Goal: Task Accomplishment & Management: Manage account settings

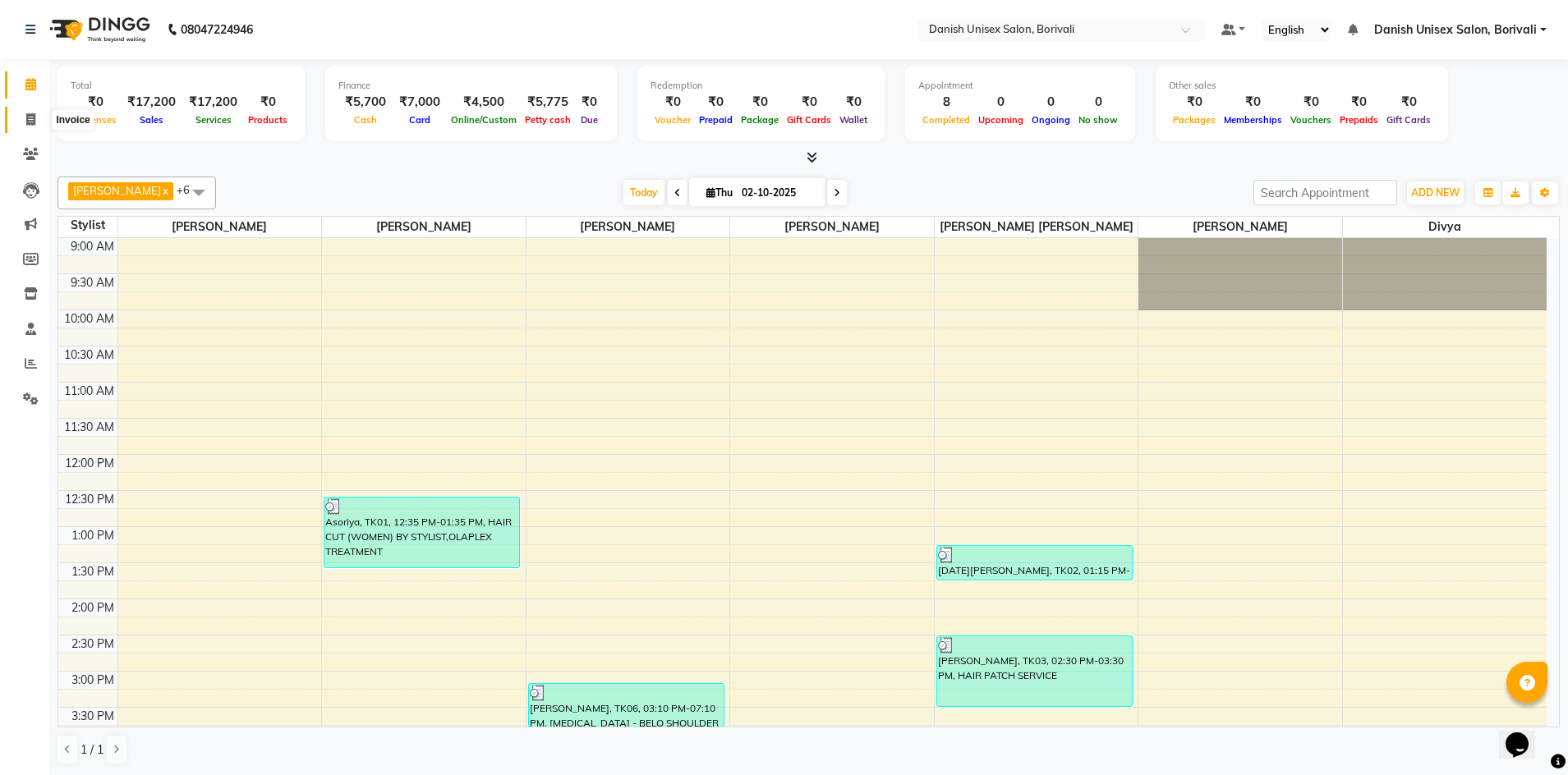
click at [31, 127] on span at bounding box center [31, 119] width 29 height 19
select select "7068"
select select "service"
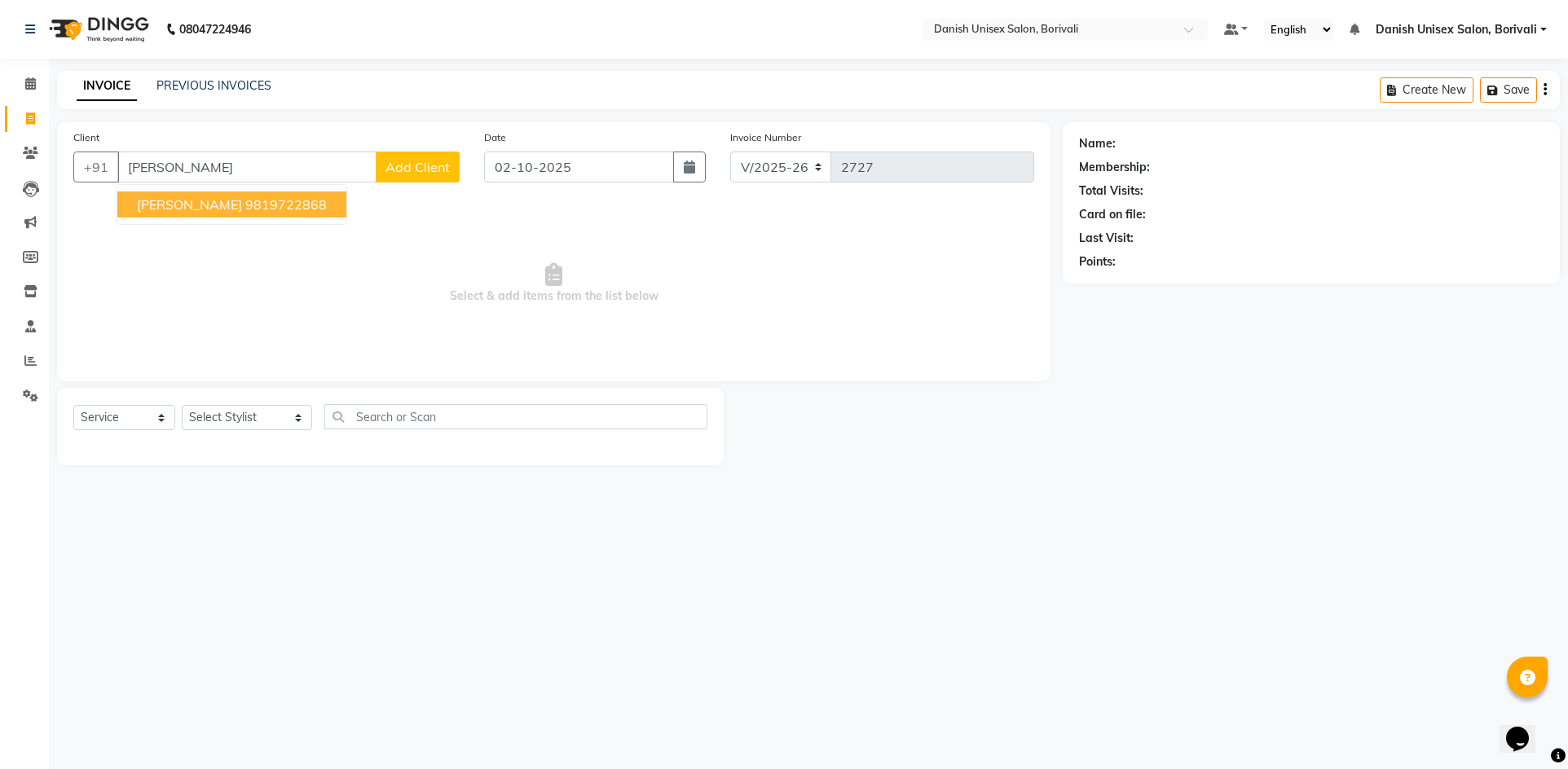
click at [251, 212] on button "[PERSON_NAME] 9819722868" at bounding box center [232, 204] width 229 height 26
type input "9819722868"
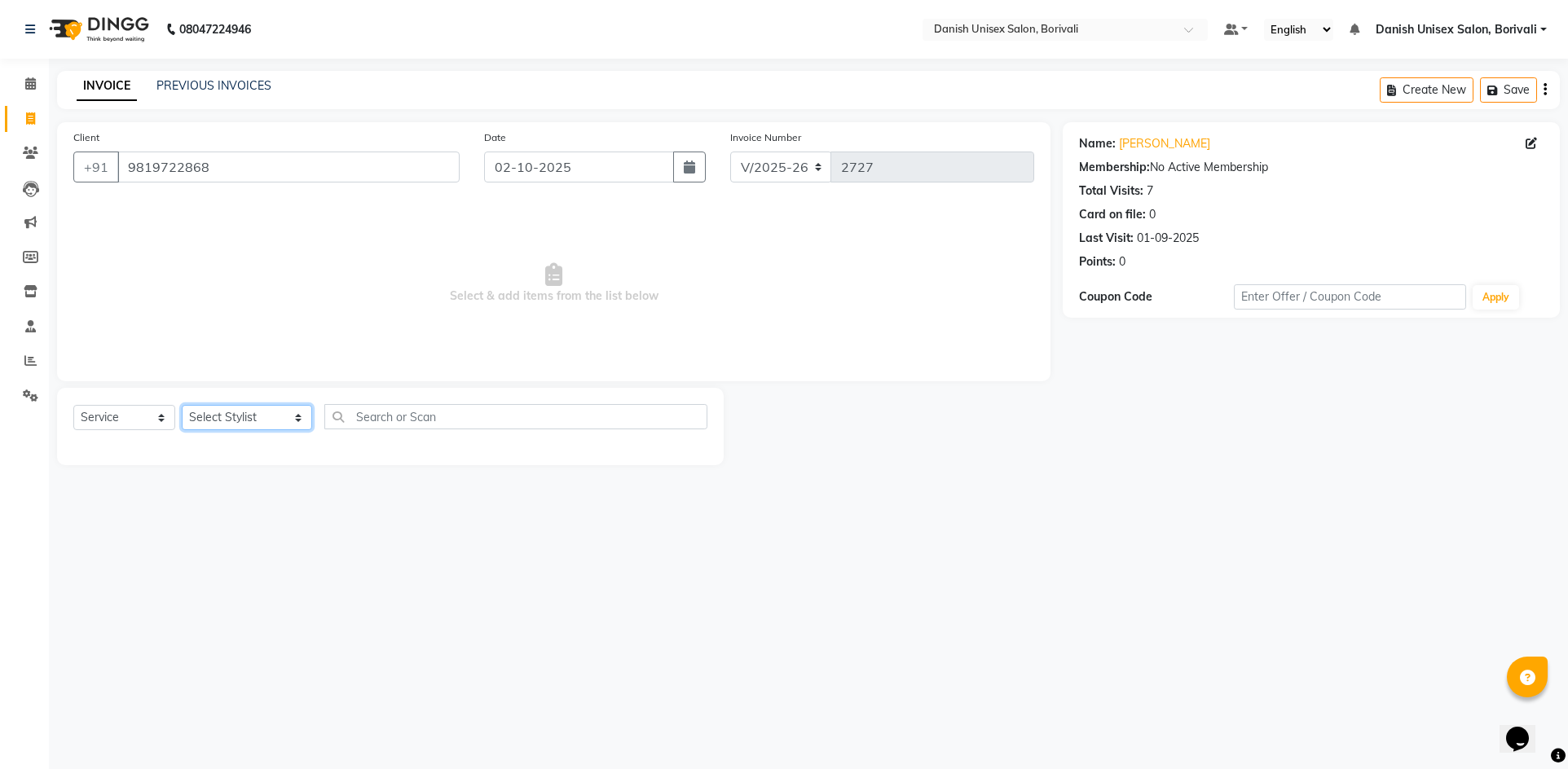
click at [225, 414] on select "Select Stylist [PERSON_NAME] Bheem [PERSON_NAME] Danish Unisex Salon, [PERSON_N…" at bounding box center [246, 417] width 131 height 25
select select "59611"
click at [182, 405] on select "Select Stylist [PERSON_NAME] Bheem [PERSON_NAME] Danish Unisex Salon, [PERSON_N…" at bounding box center [246, 417] width 131 height 25
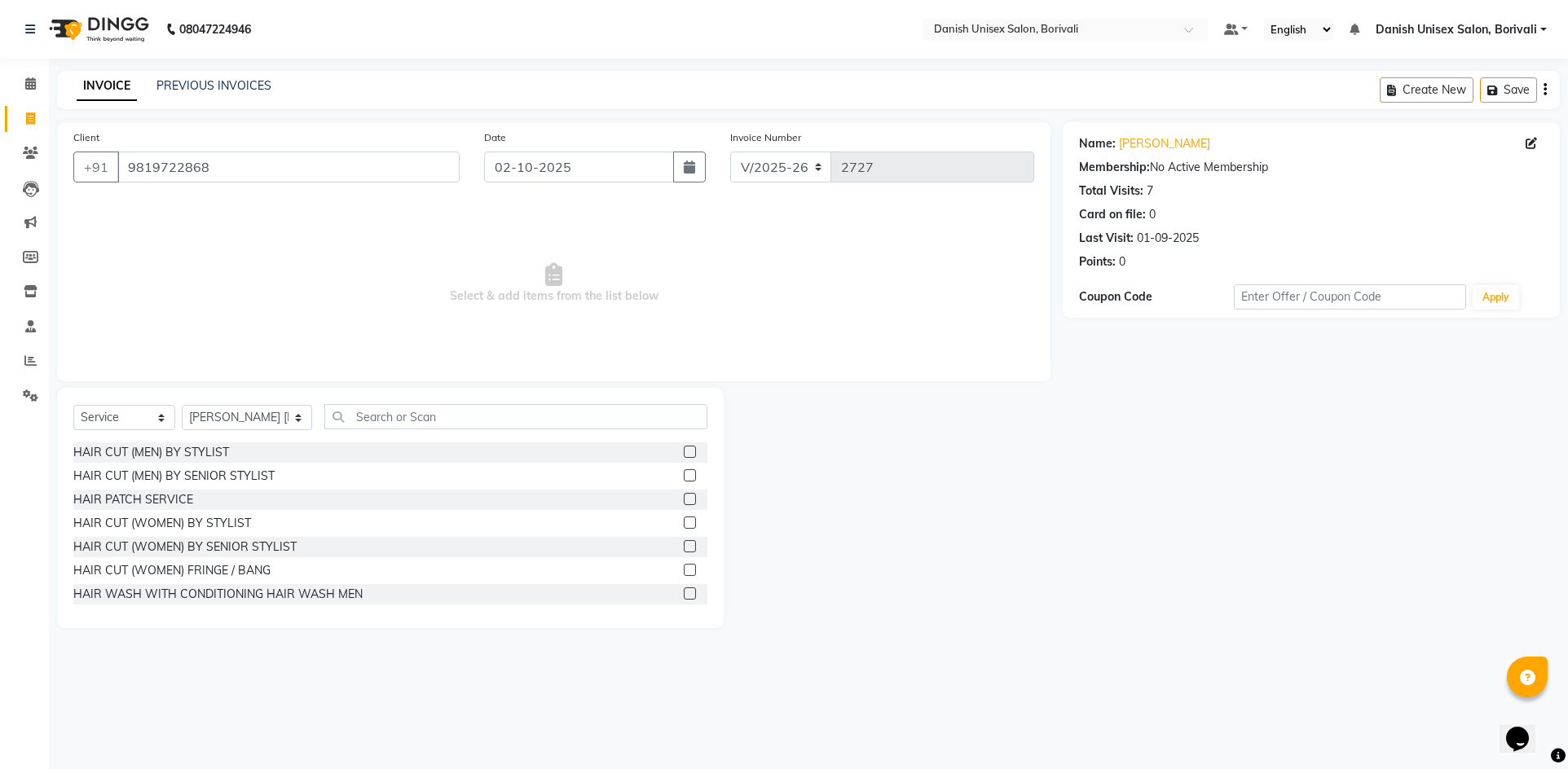
click at [684, 453] on label at bounding box center [690, 452] width 12 height 12
click at [684, 453] on input "checkbox" at bounding box center [689, 452] width 11 height 11
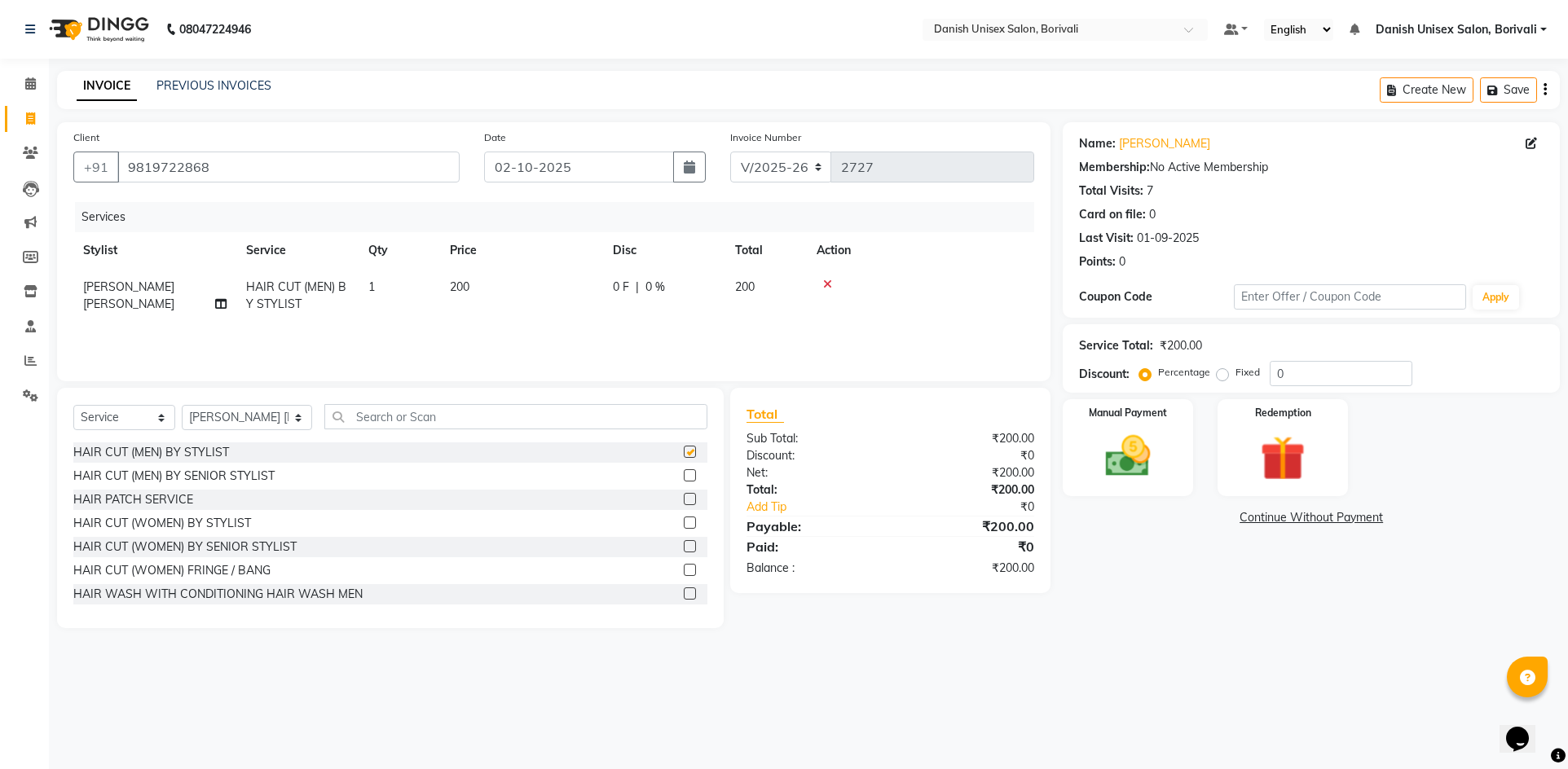
checkbox input "false"
click at [466, 419] on input "text" at bounding box center [516, 417] width 383 height 25
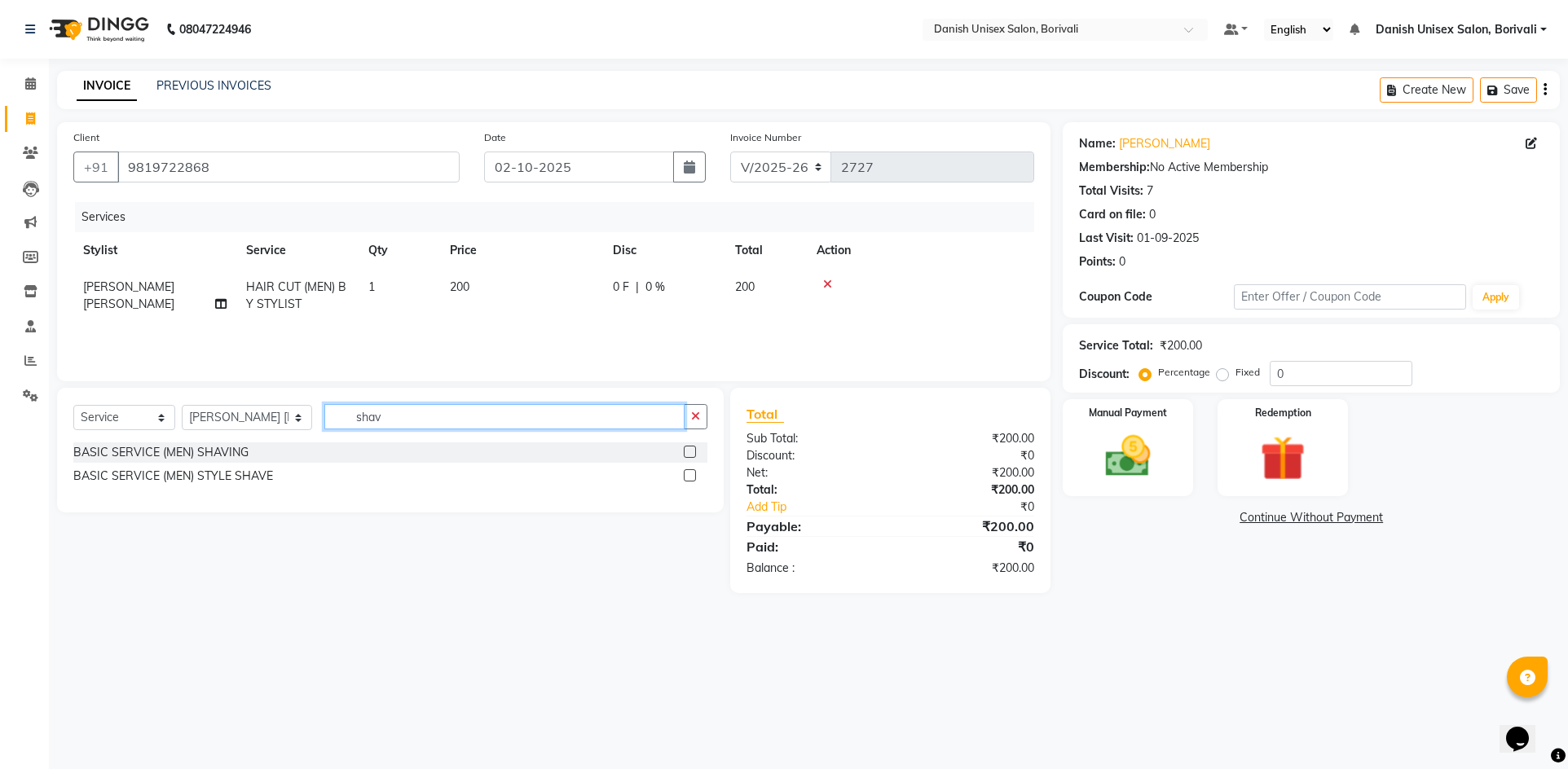
type input "shav"
click at [689, 472] on label at bounding box center [690, 475] width 12 height 12
click at [689, 472] on input "checkbox" at bounding box center [689, 476] width 11 height 11
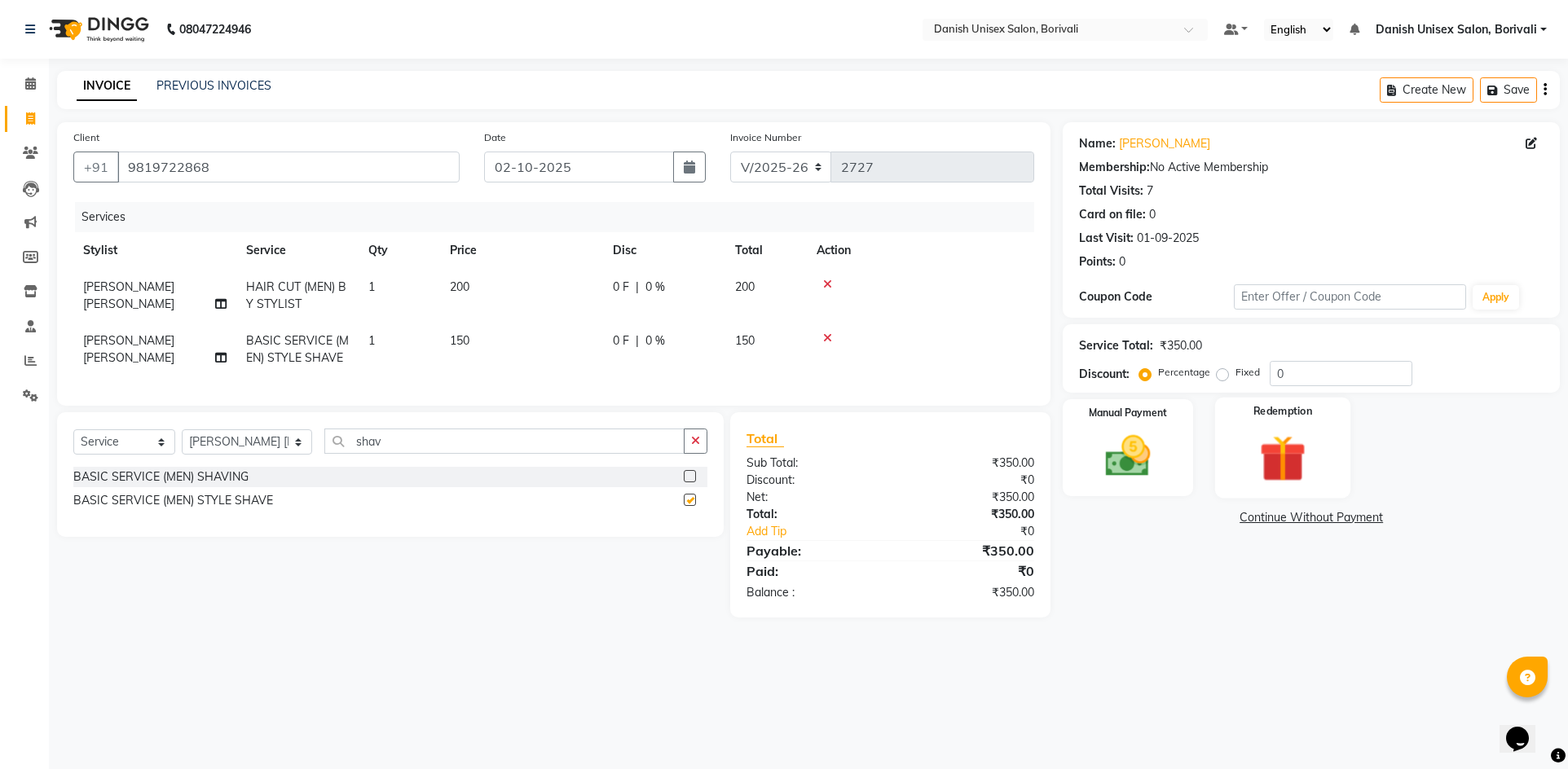
checkbox input "false"
click at [1184, 488] on div "Manual Payment" at bounding box center [1128, 447] width 135 height 101
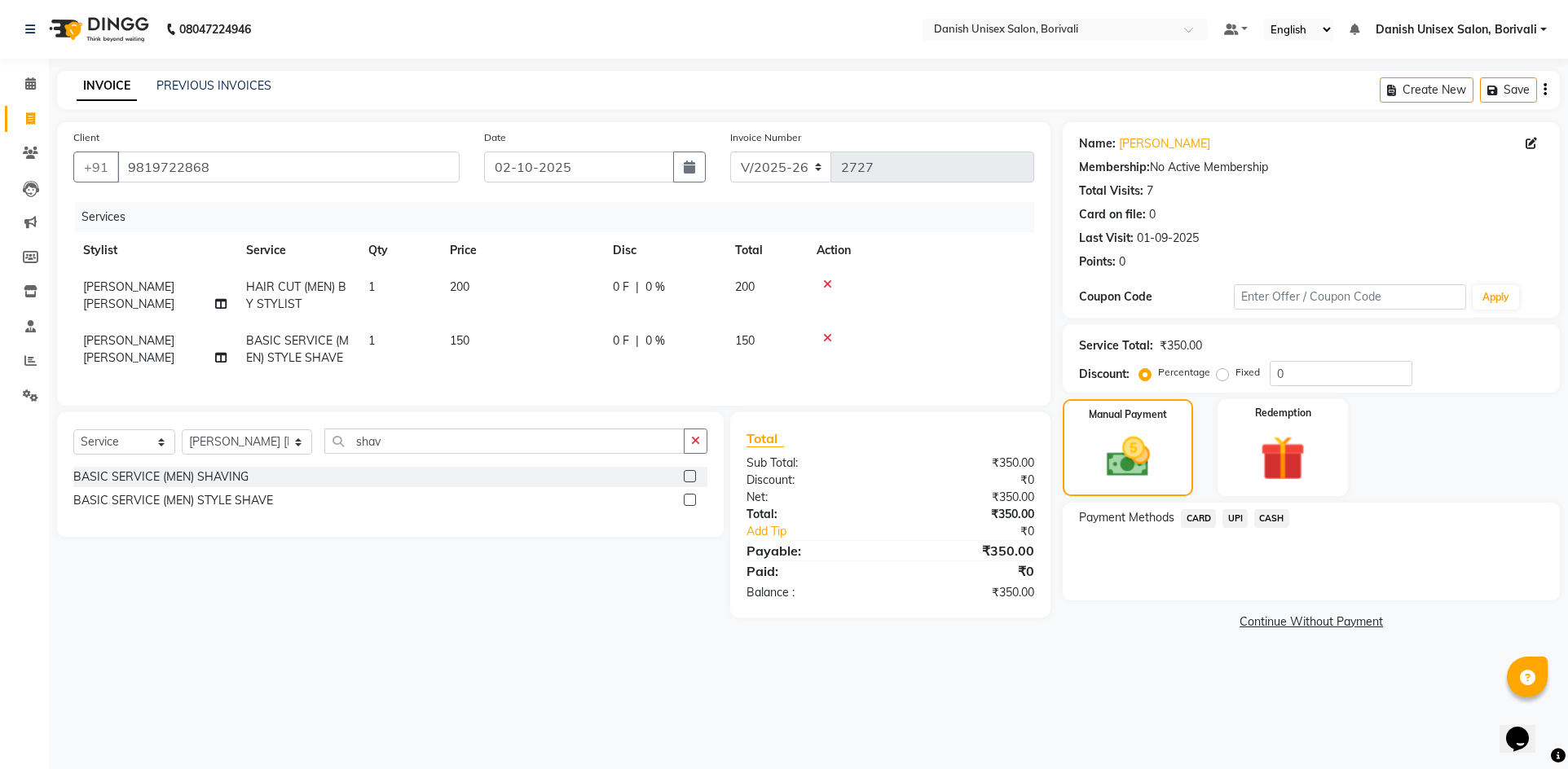
click at [1283, 522] on span "CASH" at bounding box center [1272, 518] width 35 height 18
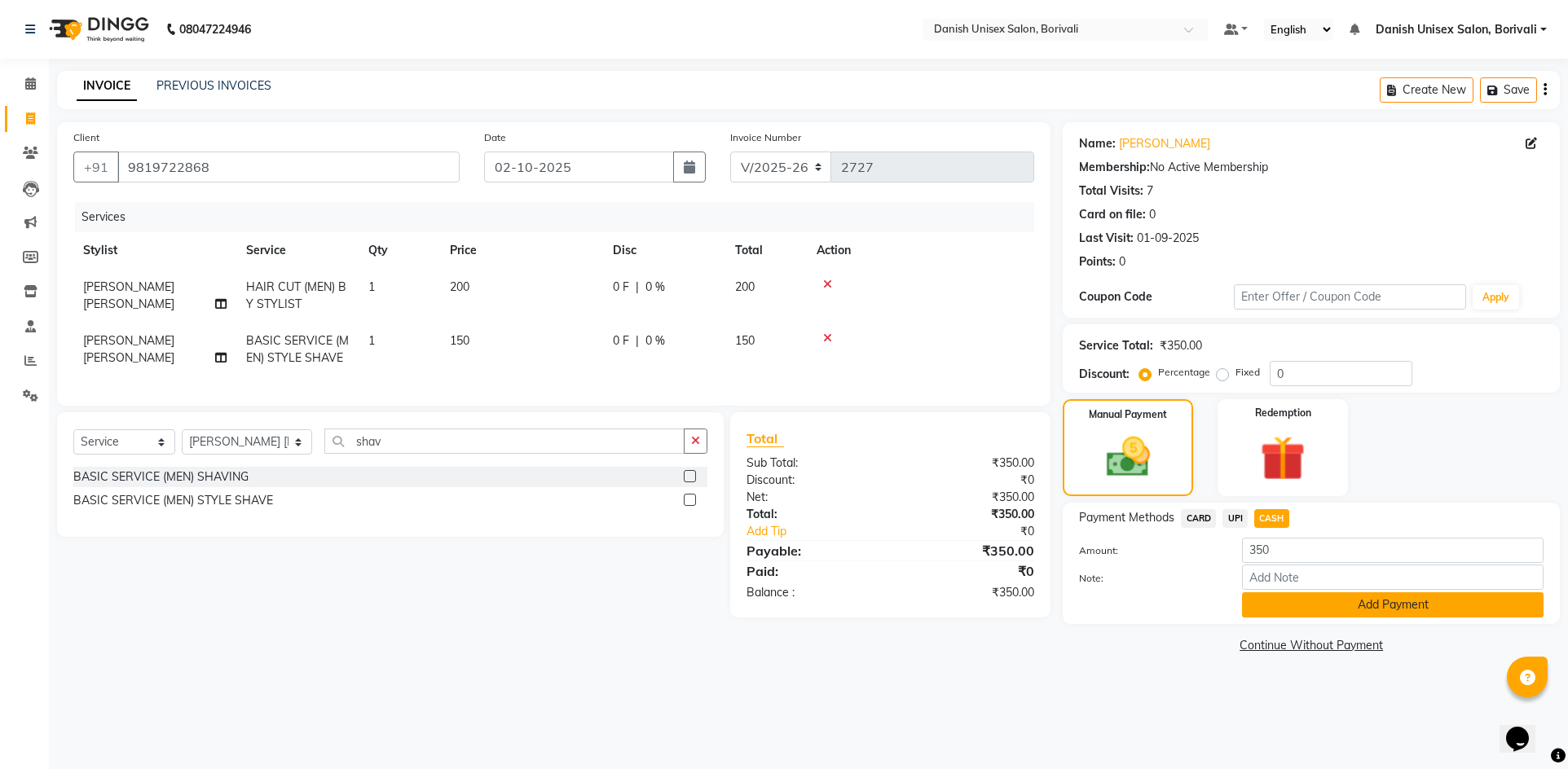
click at [1286, 605] on button "Add Payment" at bounding box center [1393, 605] width 302 height 25
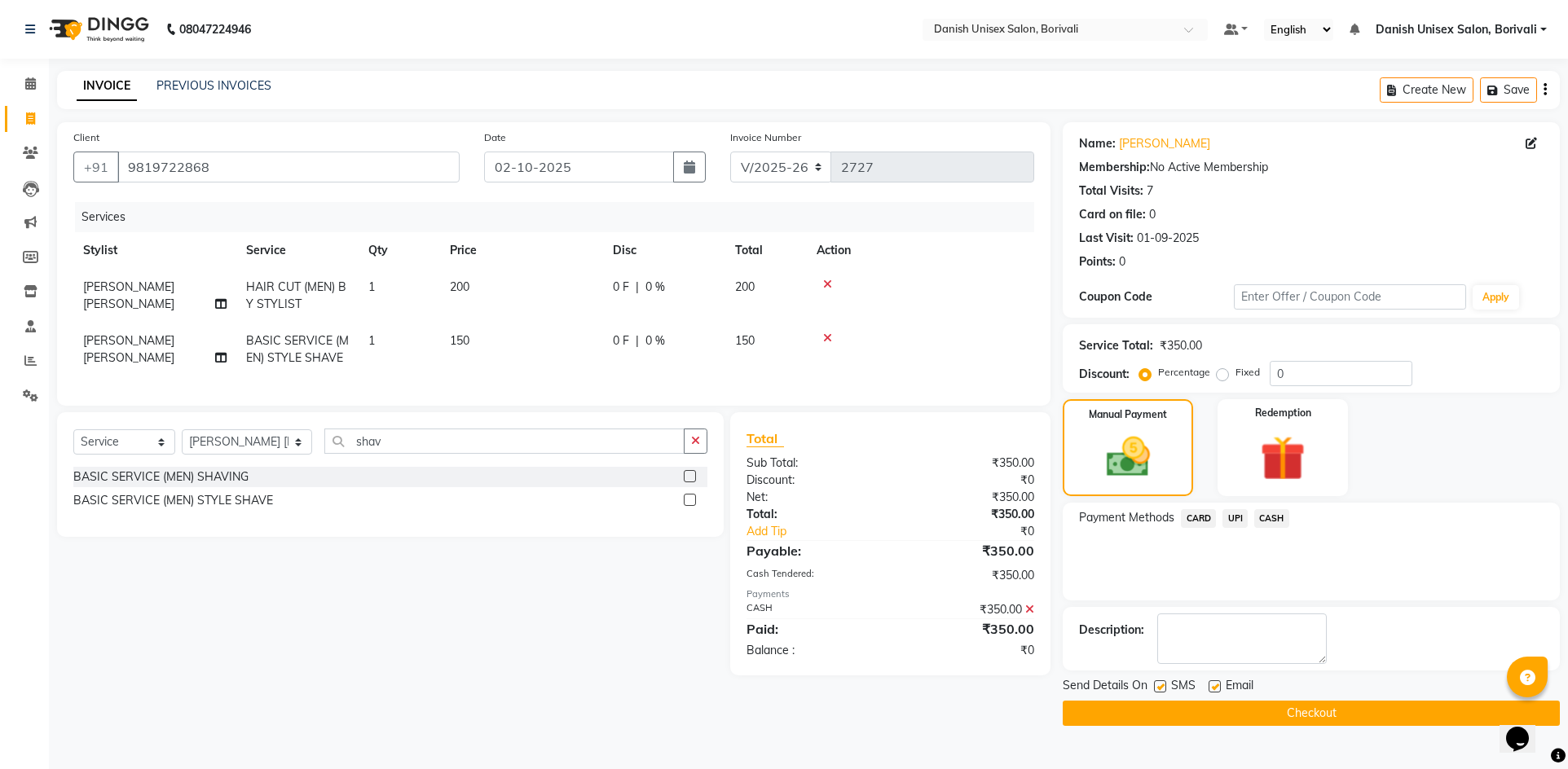
click at [1266, 708] on button "Checkout" at bounding box center [1311, 713] width 497 height 25
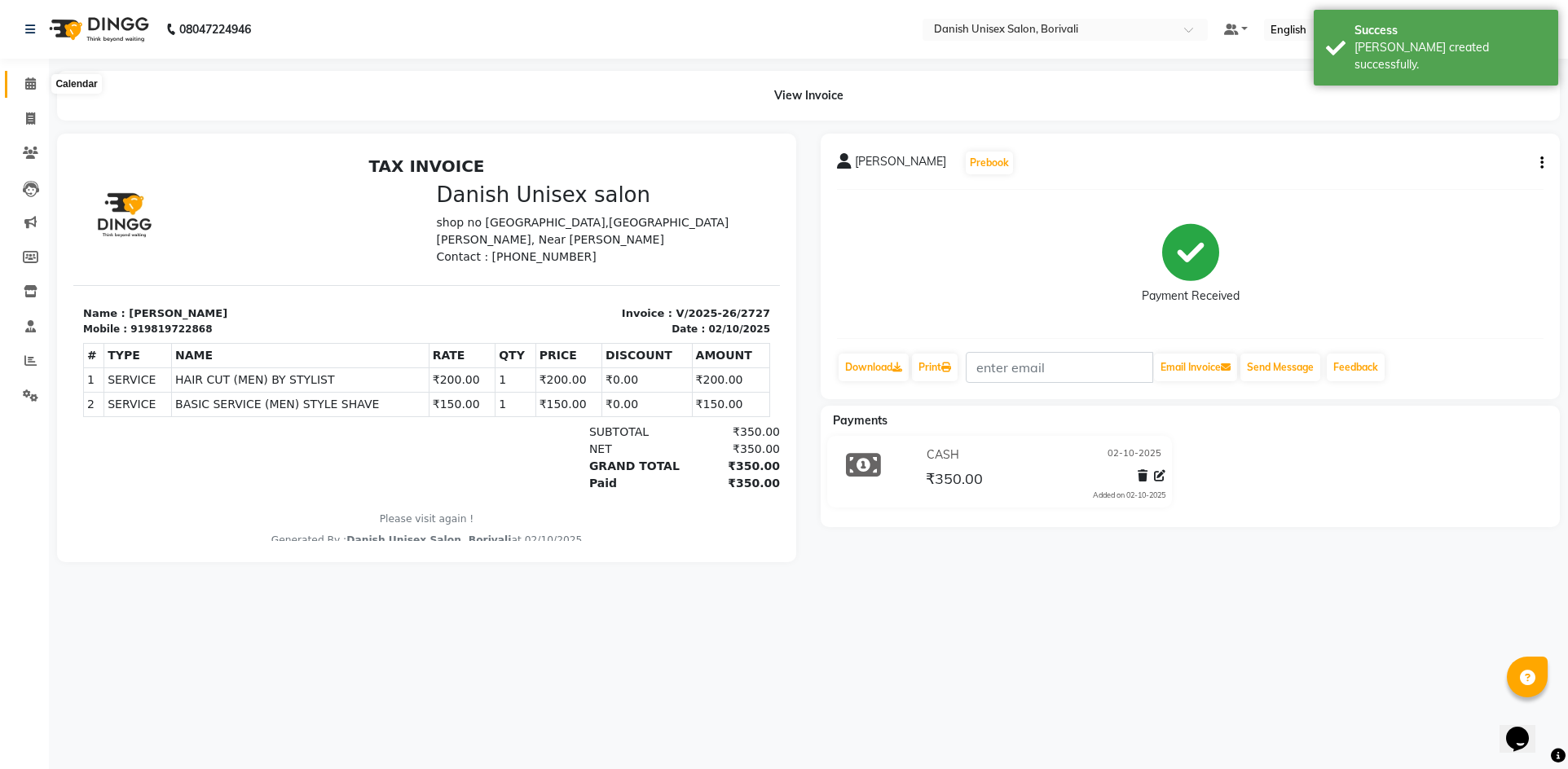
click at [32, 78] on icon at bounding box center [31, 83] width 11 height 12
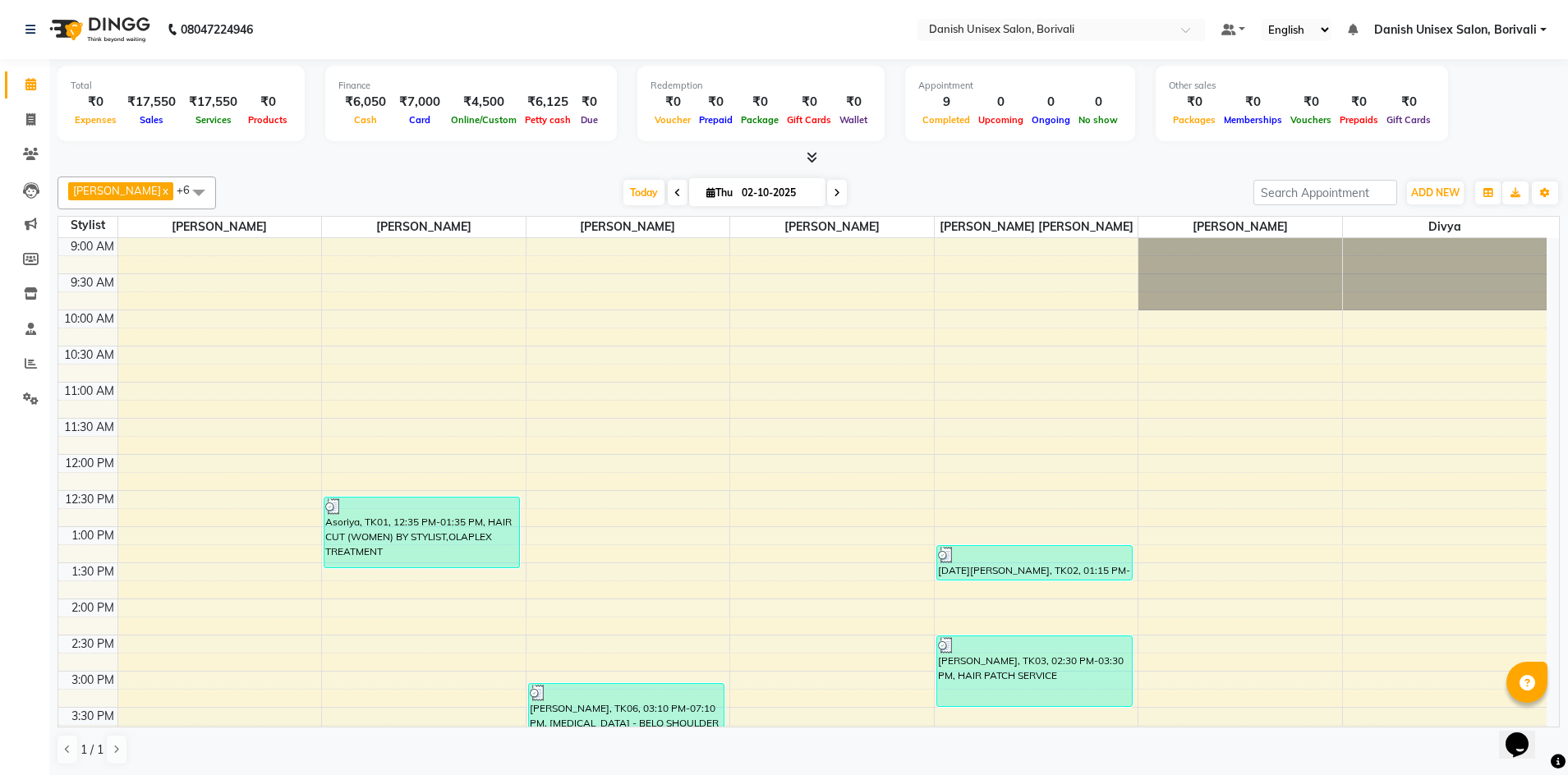
click at [808, 149] on span at bounding box center [809, 158] width 18 height 18
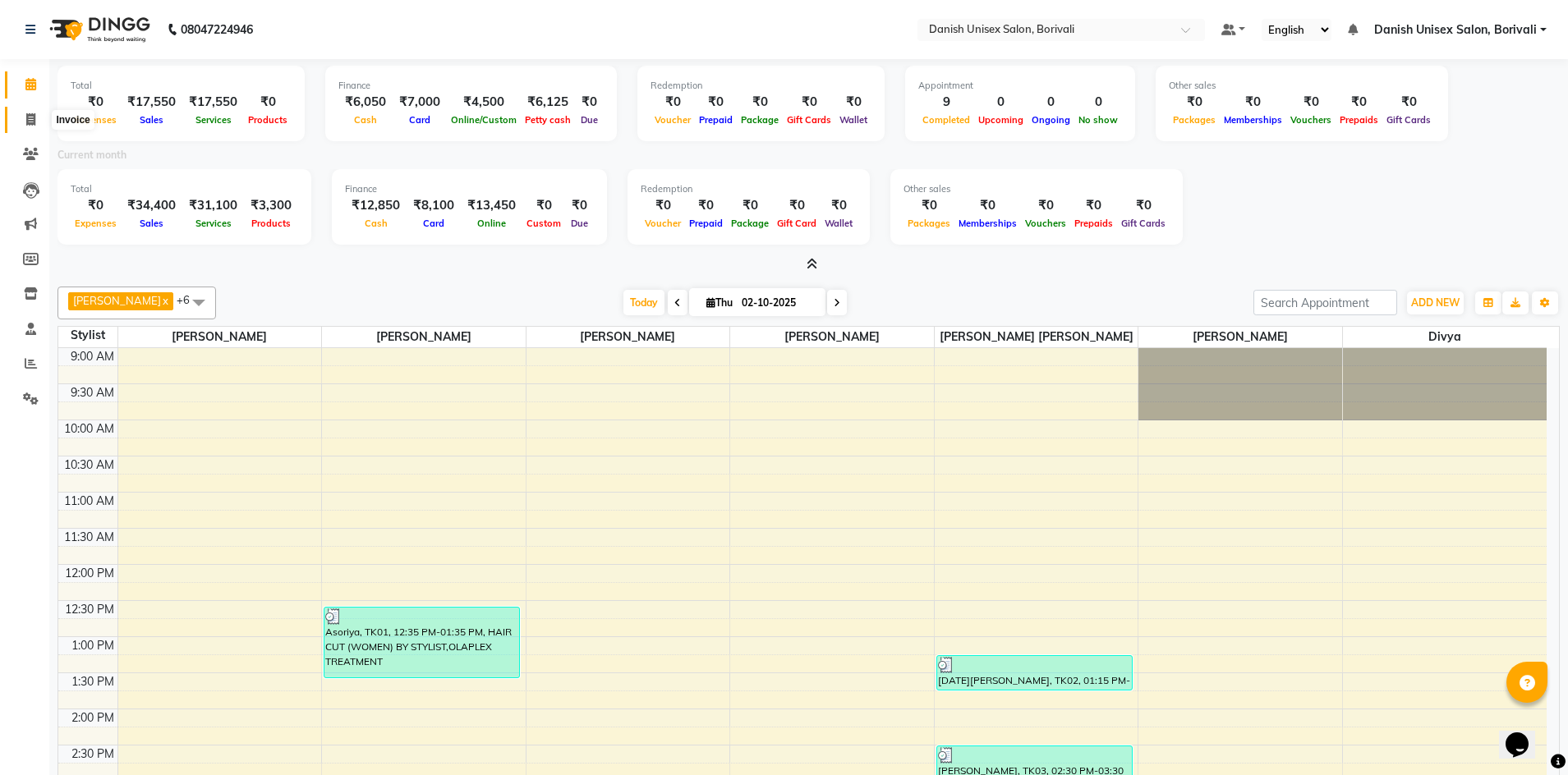
click at [27, 117] on icon at bounding box center [31, 119] width 9 height 12
select select "7068"
select select "service"
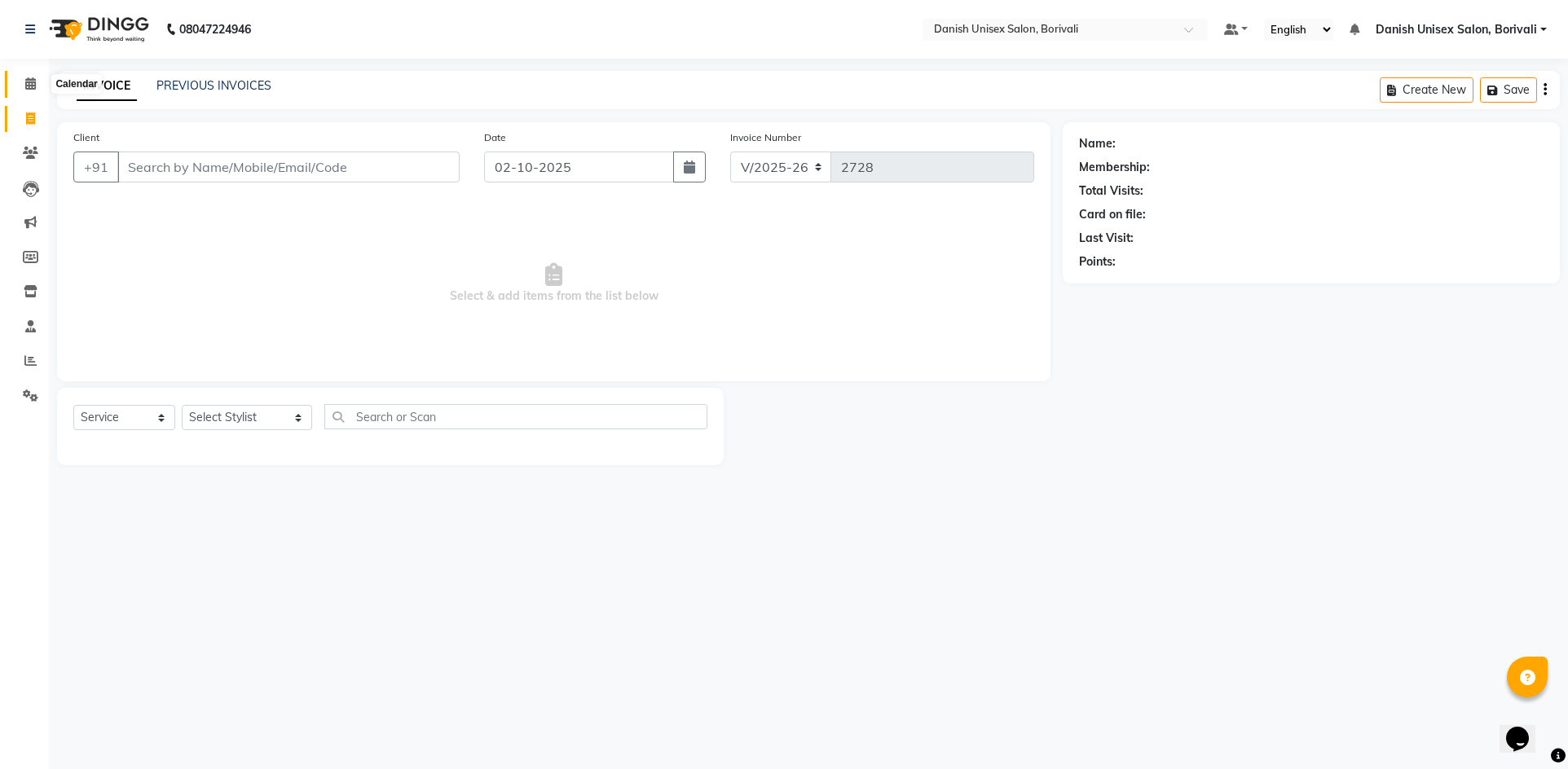
click at [32, 84] on icon at bounding box center [31, 83] width 11 height 12
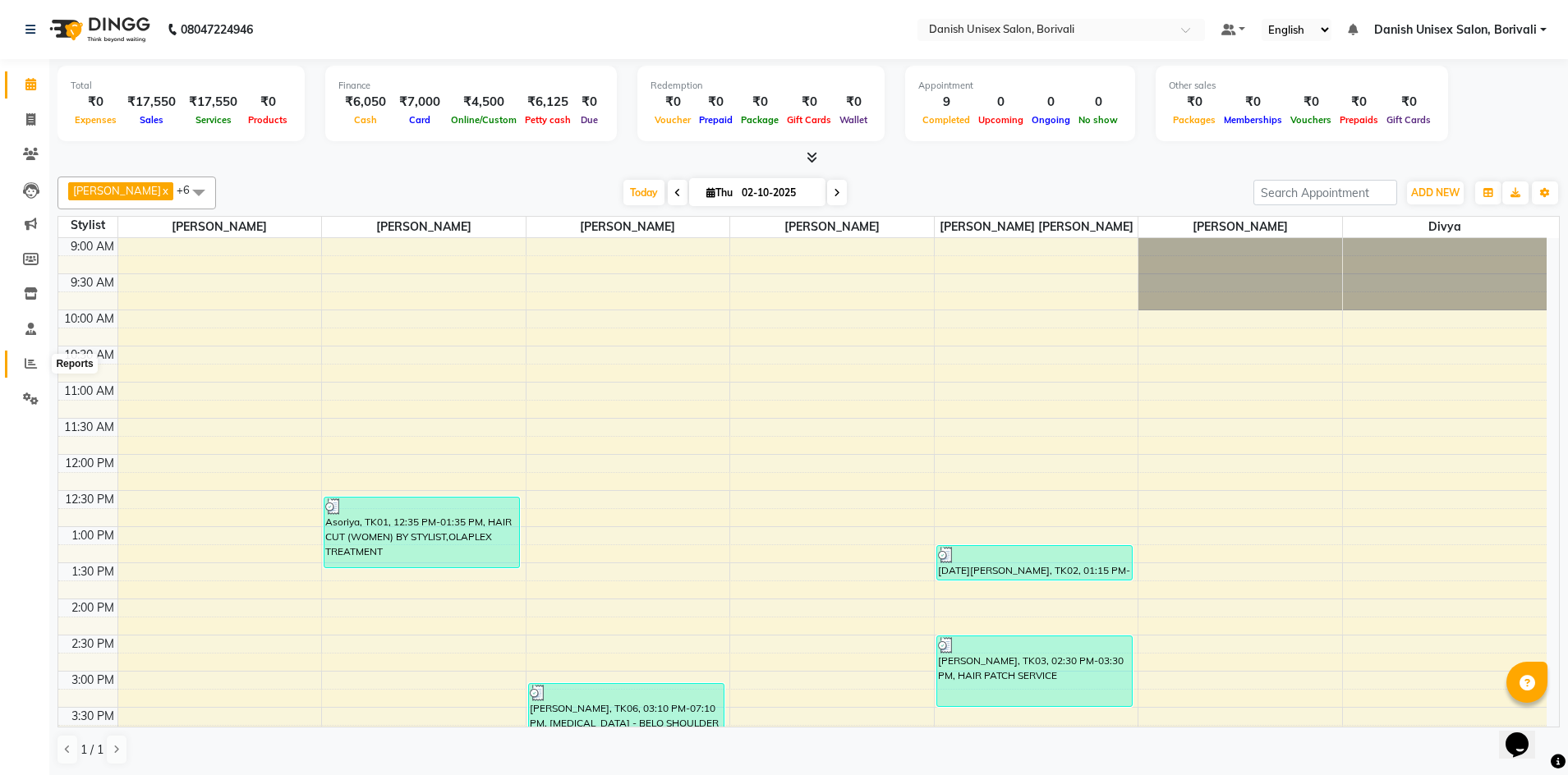
click at [29, 363] on icon at bounding box center [31, 363] width 12 height 12
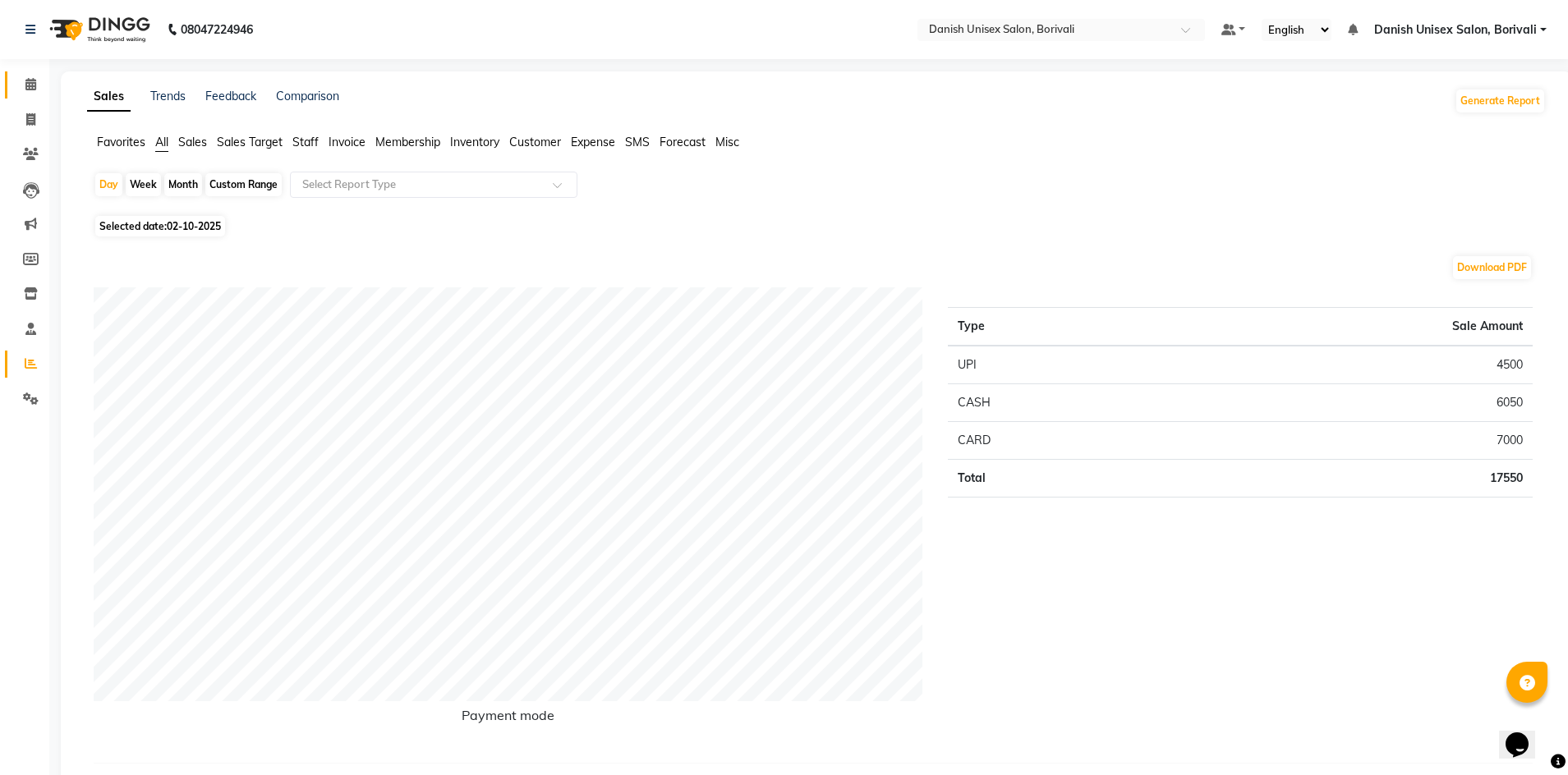
click at [32, 80] on icon at bounding box center [31, 84] width 11 height 12
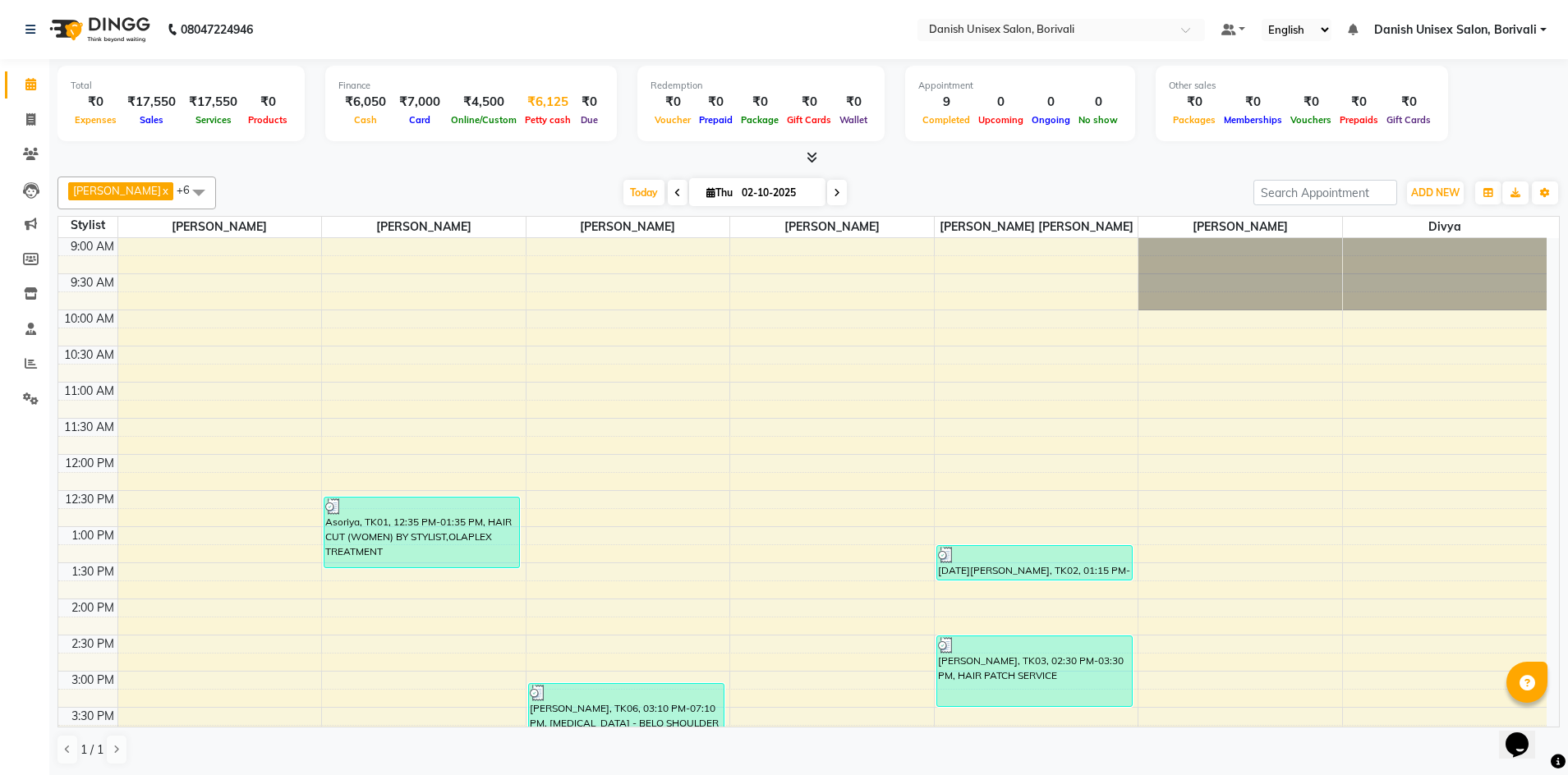
click at [539, 108] on div "₹6,125" at bounding box center [547, 102] width 54 height 19
select select "6139"
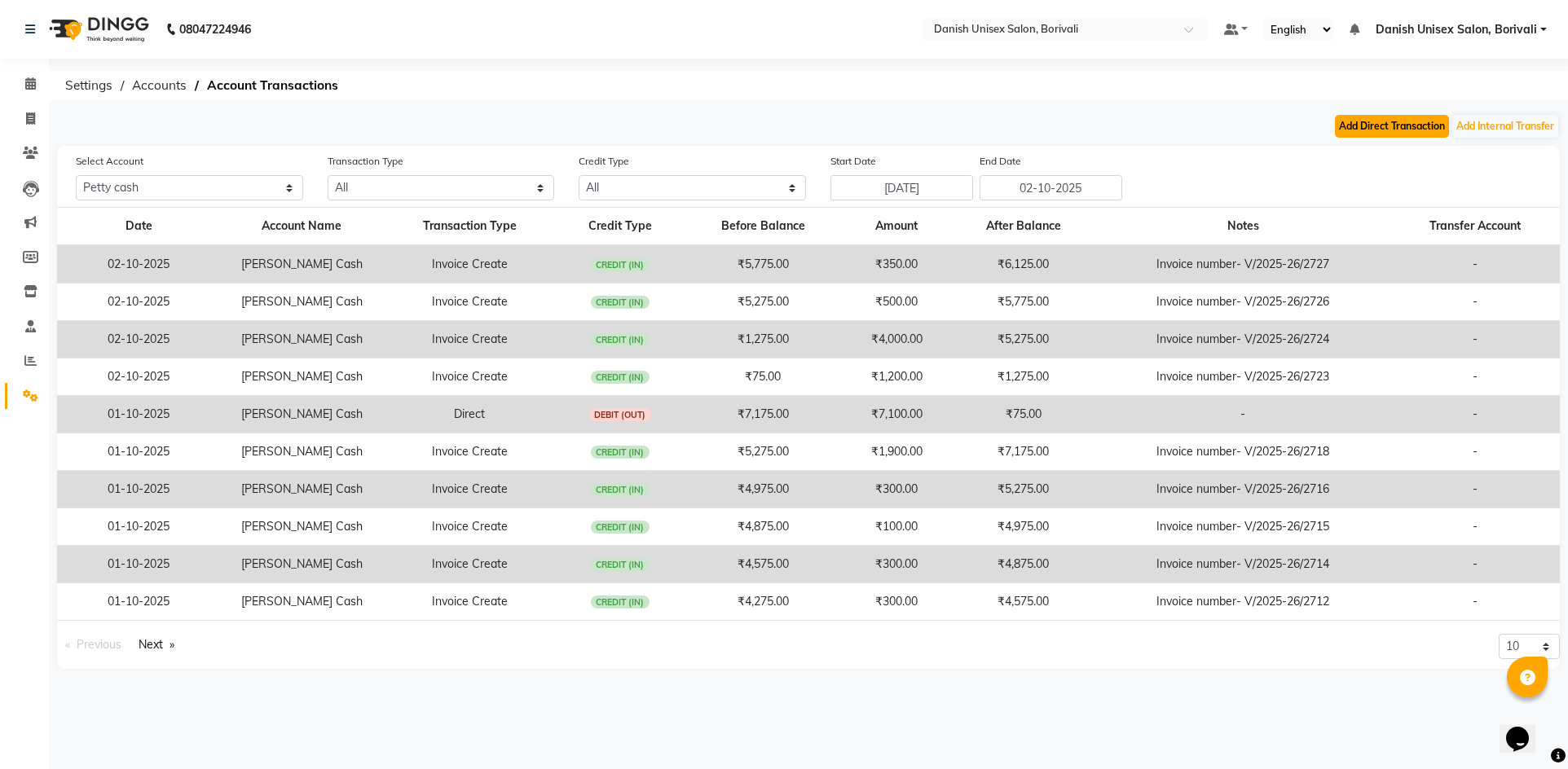
click at [1372, 129] on button "Add Direct Transaction" at bounding box center [1392, 126] width 114 height 23
select select "direct"
select select "6139"
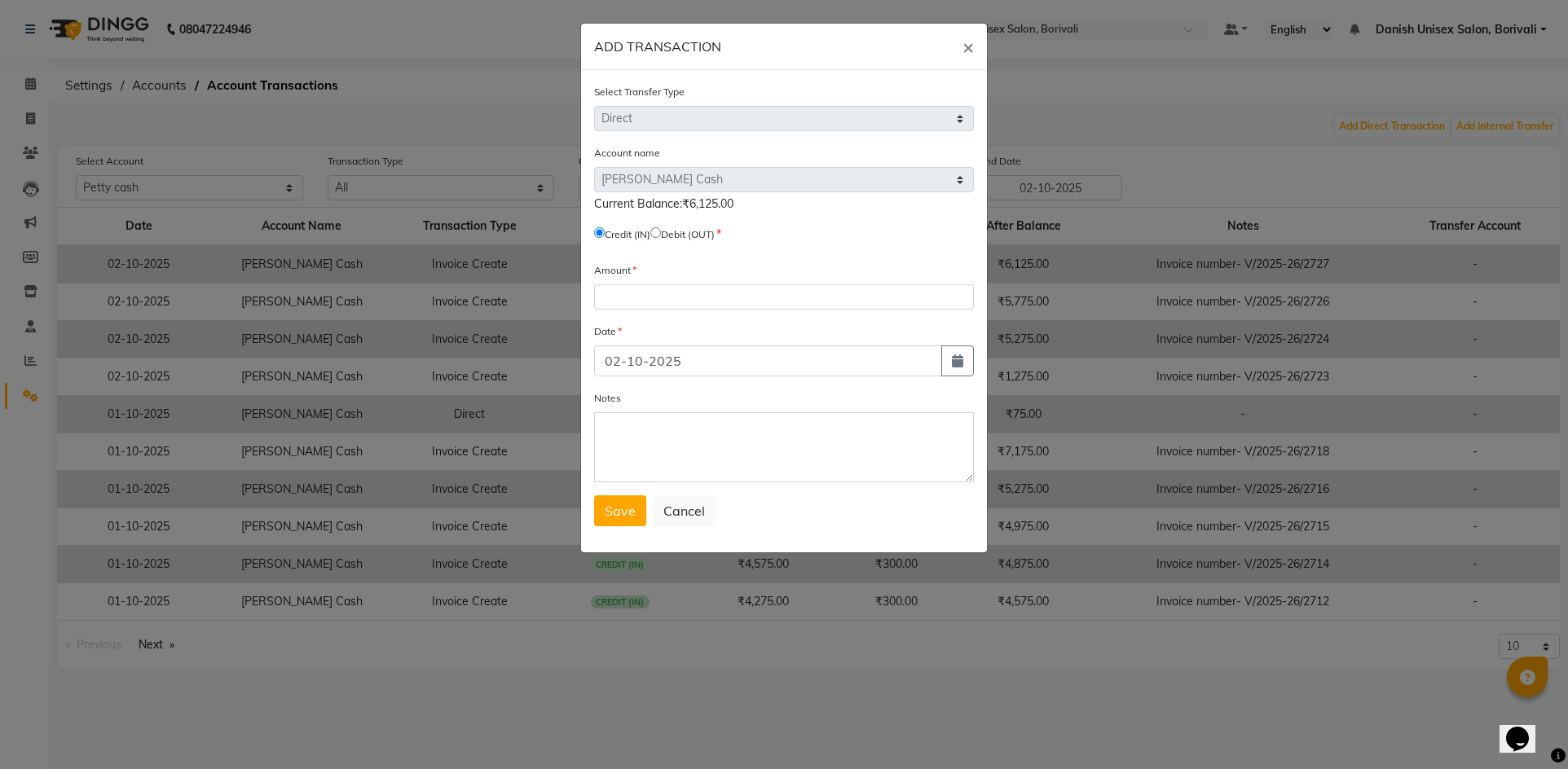
click at [661, 228] on input "radio" at bounding box center [656, 232] width 11 height 11
radio input "true"
click at [628, 291] on input "number" at bounding box center [783, 296] width 380 height 25
type input "6000"
click at [620, 516] on span "Save" at bounding box center [620, 510] width 31 height 17
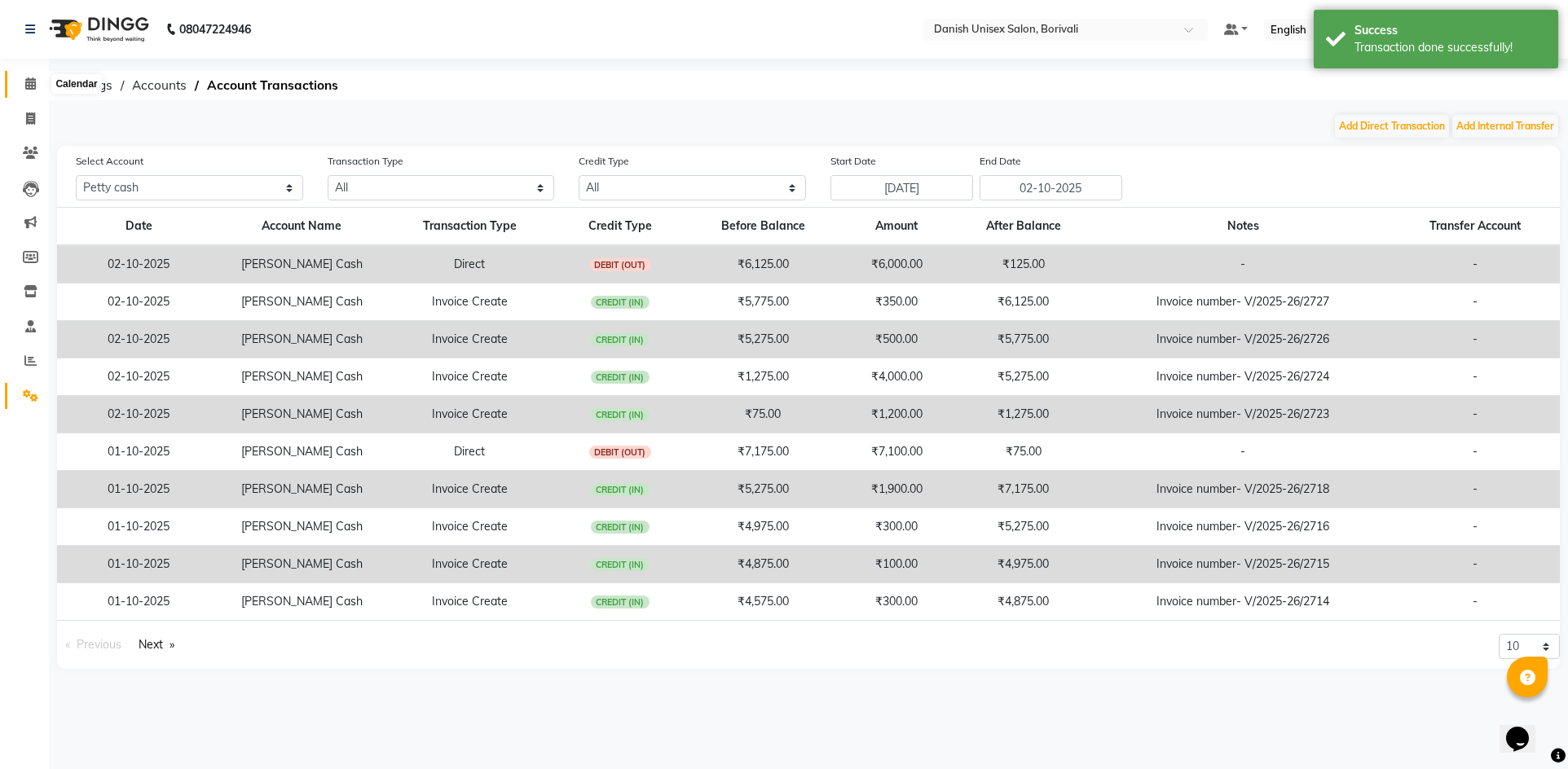
click at [39, 81] on span at bounding box center [31, 83] width 29 height 18
